Goal: Task Accomplishment & Management: Complete application form

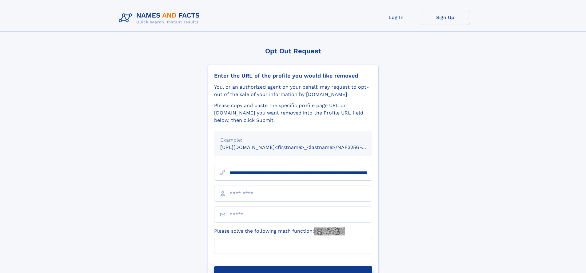
scroll to position [0, 74]
type input "**********"
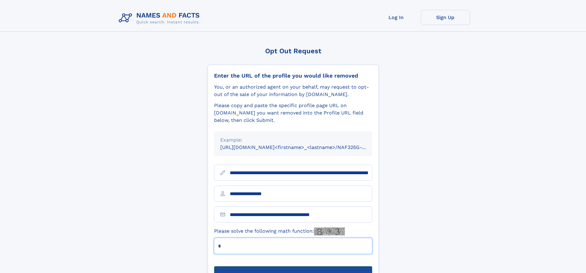
type input "*"
click at [293, 266] on button "Submit Opt Out Request" at bounding box center [293, 276] width 158 height 20
